Goal: Navigation & Orientation: Find specific page/section

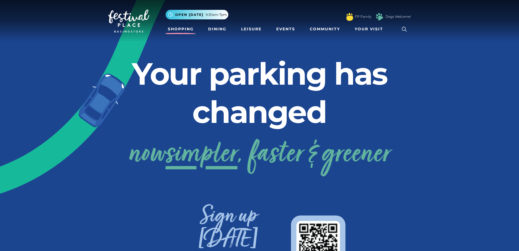
click at [182, 27] on link "Shopping" at bounding box center [181, 29] width 30 height 10
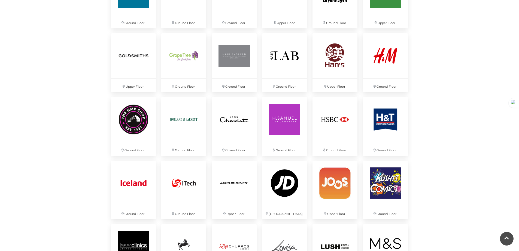
scroll to position [681, 0]
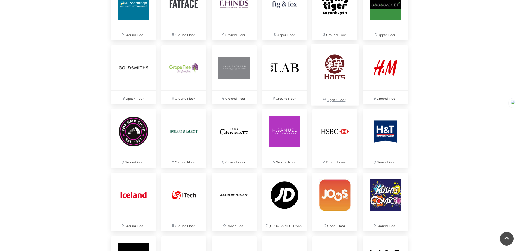
click at [333, 99] on p "Upper Floor" at bounding box center [335, 98] width 47 height 14
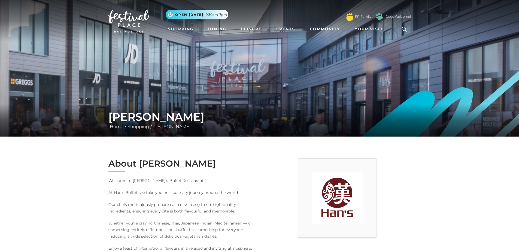
scroll to position [182, 0]
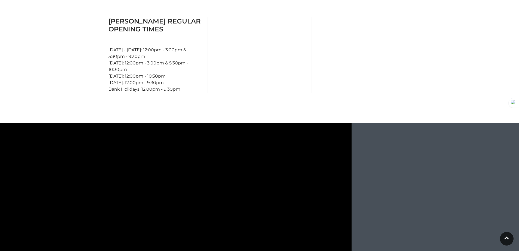
scroll to position [638, 0]
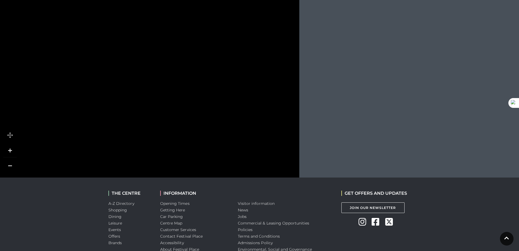
drag, startPoint x: 208, startPoint y: 95, endPoint x: 181, endPoint y: 104, distance: 28.6
click at [186, 95] on icon at bounding box center [185, 93] width 16 height 16
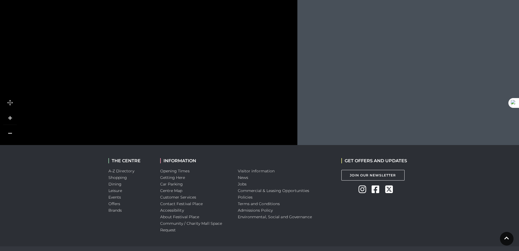
scroll to position [683, 0]
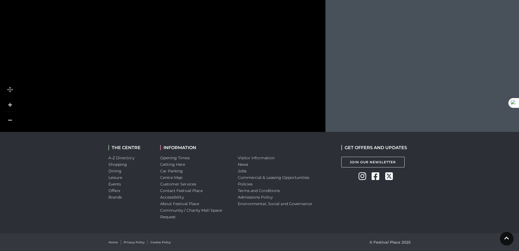
drag, startPoint x: 177, startPoint y: 93, endPoint x: 194, endPoint y: 114, distance: 26.8
click at [194, 114] on icon at bounding box center [134, 7] width 193 height 369
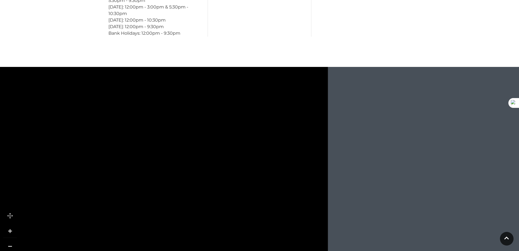
scroll to position [592, 0]
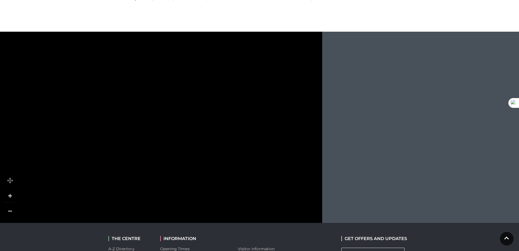
drag, startPoint x: 187, startPoint y: 113, endPoint x: 186, endPoint y: 101, distance: 12.3
click at [186, 101] on rect at bounding box center [204, 66] width 47 height 98
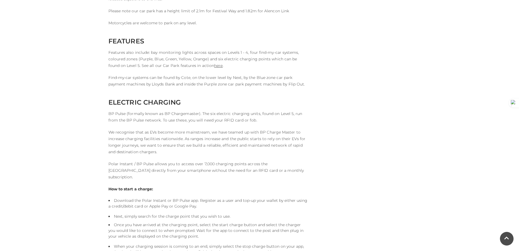
scroll to position [1090, 0]
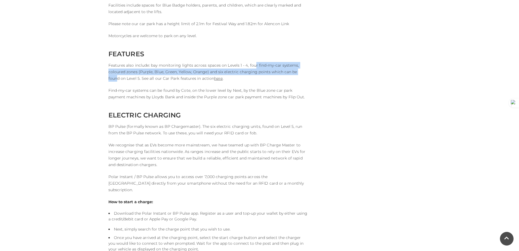
drag, startPoint x: 252, startPoint y: 63, endPoint x: 304, endPoint y: 74, distance: 52.6
click at [304, 74] on p "Features also include: bay monitoring lights across spaces on Levels 1 - 4, fou…" at bounding box center [207, 72] width 199 height 20
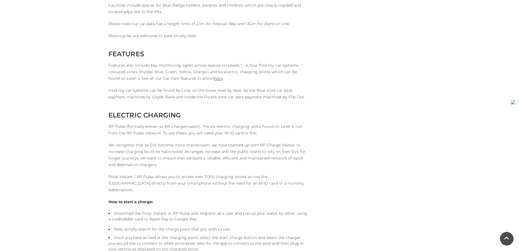
click at [275, 77] on p "Features also include: bay monitoring lights across spaces on Levels 1 - 4, fou…" at bounding box center [207, 72] width 199 height 20
click at [206, 73] on p "Features also include: bay monitoring lights across spaces on Levels 1 - 4, fou…" at bounding box center [207, 72] width 199 height 20
drag, startPoint x: 180, startPoint y: 66, endPoint x: 193, endPoint y: 70, distance: 14.1
click at [192, 70] on p "Features also include: bay monitoring lights across spaces on Levels 1 - 4, fou…" at bounding box center [207, 72] width 199 height 20
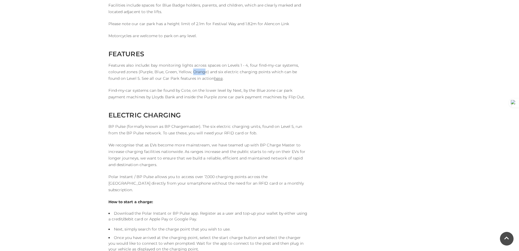
click at [193, 70] on p "Features also include: bay monitoring lights across spaces on Levels 1 - 4, fou…" at bounding box center [207, 72] width 199 height 20
drag, startPoint x: 193, startPoint y: 70, endPoint x: 207, endPoint y: 72, distance: 13.8
click at [207, 72] on p "Features also include: bay monitoring lights across spaces on Levels 1 - 4, fou…" at bounding box center [207, 72] width 199 height 20
click at [201, 71] on p "Features also include: bay monitoring lights across spaces on Levels 1 - 4, fou…" at bounding box center [207, 72] width 199 height 20
drag, startPoint x: 191, startPoint y: 71, endPoint x: 204, endPoint y: 71, distance: 13.1
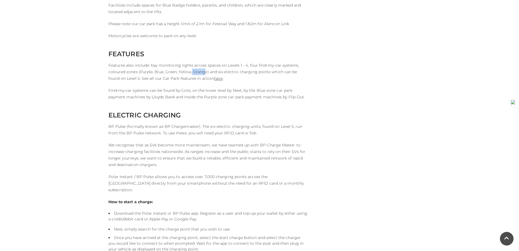
click at [204, 71] on p "Features also include: bay monitoring lights across spaces on Levels 1 - 4, fou…" at bounding box center [207, 72] width 199 height 20
click at [207, 72] on p "Features also include: bay monitoring lights across spaces on Levels 1 - 4, fou…" at bounding box center [207, 72] width 199 height 20
drag, startPoint x: 205, startPoint y: 72, endPoint x: 193, endPoint y: 70, distance: 12.4
click at [193, 70] on p "Features also include: bay monitoring lights across spaces on Levels 1 - 4, fou…" at bounding box center [207, 72] width 199 height 20
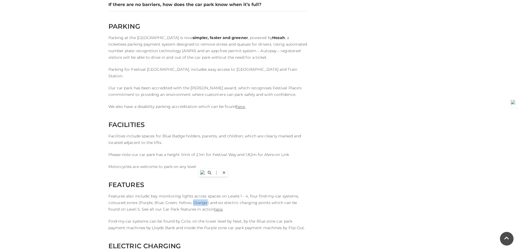
scroll to position [1000, 0]
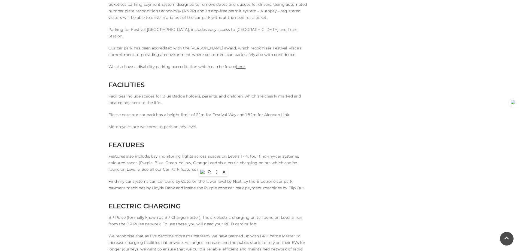
click at [209, 162] on p "Features also include: bay monitoring lights across spaces on Levels 1 - 4, fou…" at bounding box center [207, 163] width 199 height 20
drag, startPoint x: 206, startPoint y: 162, endPoint x: 193, endPoint y: 160, distance: 13.0
click at [193, 160] on p "Features also include: bay monitoring lights across spaces on Levels 1 - 4, fou…" at bounding box center [207, 163] width 199 height 20
drag, startPoint x: 193, startPoint y: 160, endPoint x: 205, endPoint y: 165, distance: 13.4
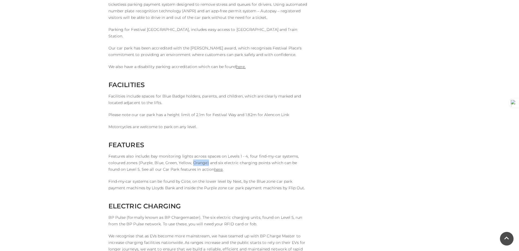
click at [205, 165] on p "Features also include: bay monitoring lights across spaces on Levels 1 - 4, fou…" at bounding box center [207, 163] width 199 height 20
click at [203, 164] on p "Features also include: bay monitoring lights across spaces on Levels 1 - 4, fou…" at bounding box center [207, 163] width 199 height 20
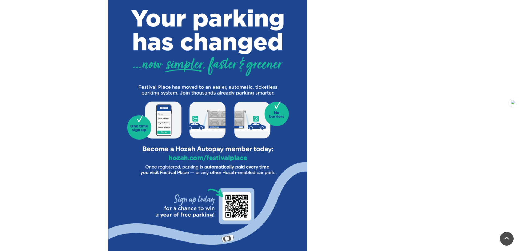
scroll to position [0, 0]
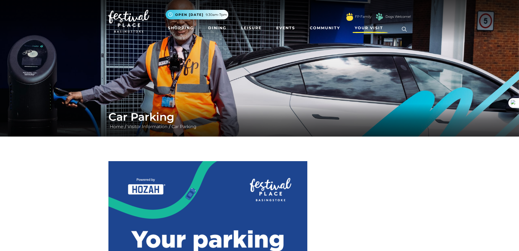
click at [371, 29] on span "Your Visit" at bounding box center [369, 28] width 28 height 6
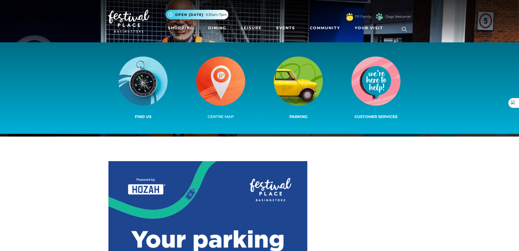
click at [224, 93] on img at bounding box center [220, 80] width 49 height 49
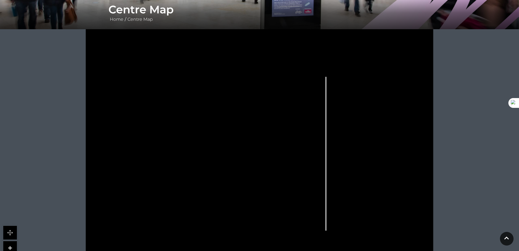
scroll to position [119, 0]
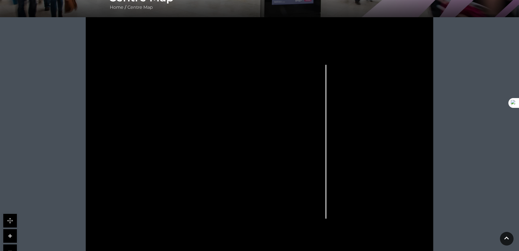
drag, startPoint x: 375, startPoint y: 94, endPoint x: 389, endPoint y: 95, distance: 14.0
click at [389, 95] on icon at bounding box center [260, 139] width 436 height 245
drag, startPoint x: 397, startPoint y: 165, endPoint x: 397, endPoint y: 171, distance: 5.5
click at [397, 171] on icon at bounding box center [260, 139] width 436 height 245
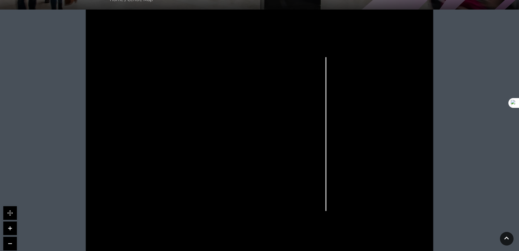
scroll to position [114, 0]
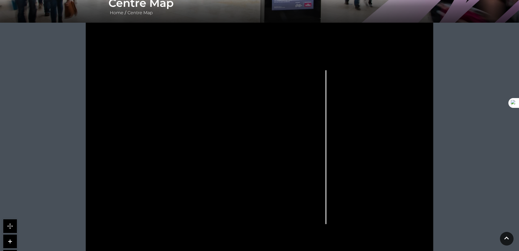
drag, startPoint x: 246, startPoint y: 102, endPoint x: 258, endPoint y: 105, distance: 12.6
click at [258, 105] on g at bounding box center [267, 147] width 302 height 194
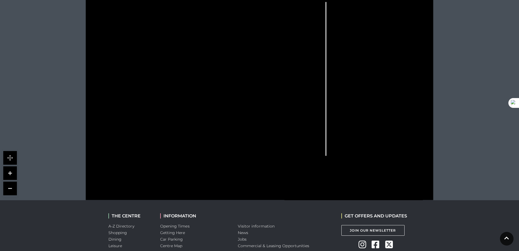
scroll to position [136, 0]
